Goal: Use online tool/utility: Utilize a website feature to perform a specific function

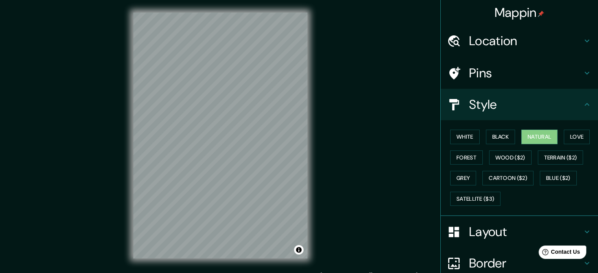
scroll to position [70, 0]
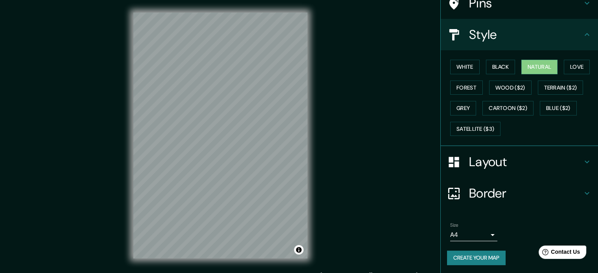
click at [520, 167] on h4 "Layout" at bounding box center [525, 162] width 113 height 16
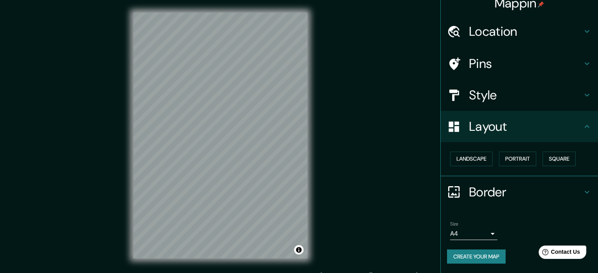
scroll to position [9, 0]
click at [474, 157] on button "Landscape" at bounding box center [471, 160] width 42 height 15
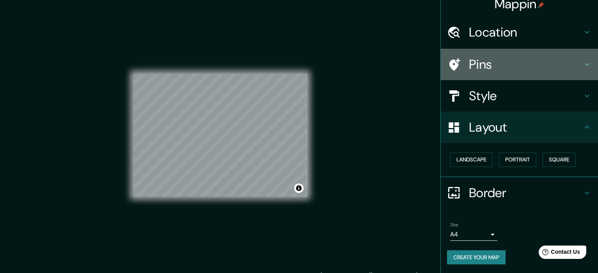
click at [472, 67] on h4 "Pins" at bounding box center [525, 65] width 113 height 16
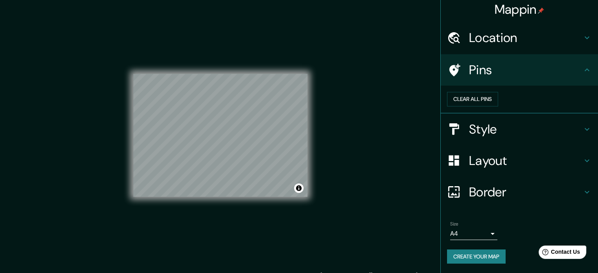
scroll to position [15, 0]
click at [475, 66] on div "Pins" at bounding box center [519, 69] width 157 height 31
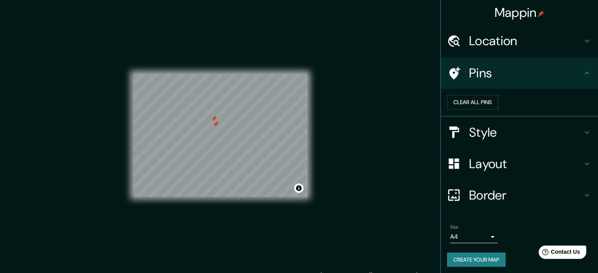
click at [567, 46] on h4 "Location" at bounding box center [525, 41] width 113 height 16
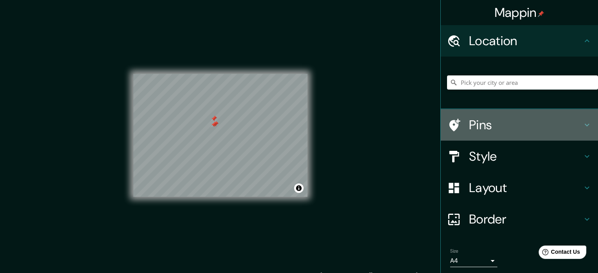
click at [456, 124] on div at bounding box center [458, 125] width 22 height 14
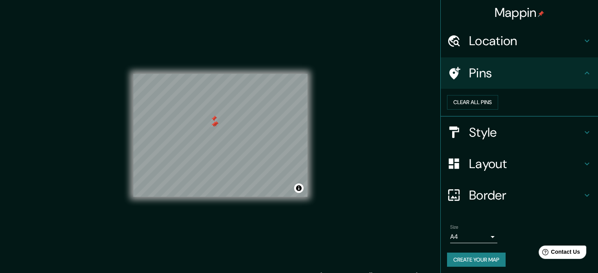
click at [211, 122] on div at bounding box center [214, 124] width 6 height 6
drag, startPoint x: 211, startPoint y: 122, endPoint x: 365, endPoint y: 154, distance: 156.9
click at [365, 154] on div "Mappin Location [PERSON_NAME][GEOGRAPHIC_DATA][PERSON_NAME], [GEOGRAPHIC_DATA],…" at bounding box center [299, 142] width 598 height 284
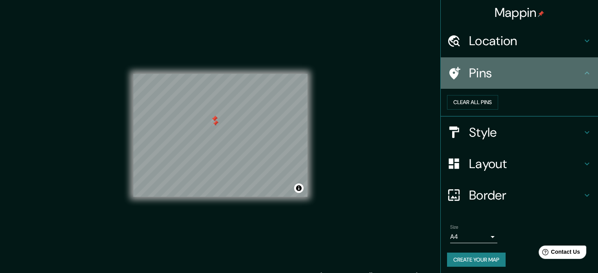
click at [475, 81] on h4 "Pins" at bounding box center [525, 73] width 113 height 16
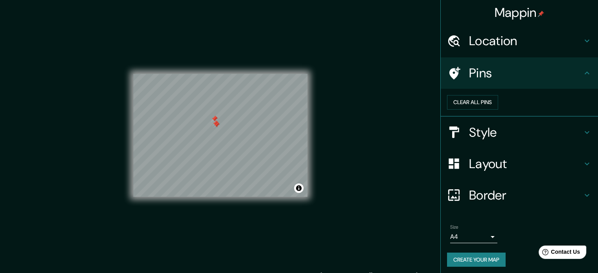
drag, startPoint x: 332, startPoint y: 110, endPoint x: 349, endPoint y: 131, distance: 26.5
click at [349, 131] on div "Mappin Location [PERSON_NAME][GEOGRAPHIC_DATA][PERSON_NAME], [GEOGRAPHIC_DATA],…" at bounding box center [299, 142] width 598 height 284
drag, startPoint x: 475, startPoint y: 83, endPoint x: 217, endPoint y: 124, distance: 261.2
click at [217, 124] on div "Mappin Location [PERSON_NAME][GEOGRAPHIC_DATA][PERSON_NAME], [GEOGRAPHIC_DATA],…" at bounding box center [299, 142] width 598 height 284
click at [212, 125] on div at bounding box center [215, 123] width 6 height 6
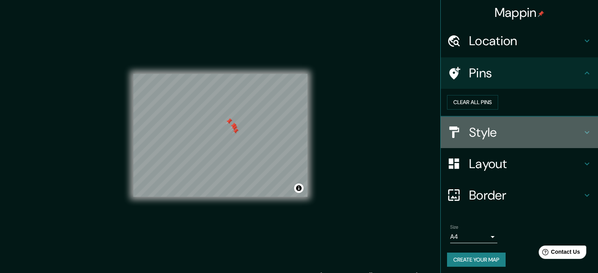
click at [545, 148] on div "Style" at bounding box center [519, 132] width 157 height 31
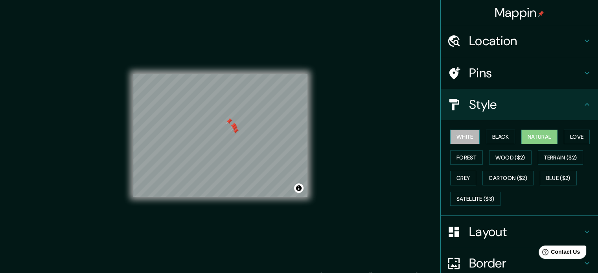
click at [461, 140] on button "White" at bounding box center [464, 137] width 29 height 15
